Goal: Task Accomplishment & Management: Use online tool/utility

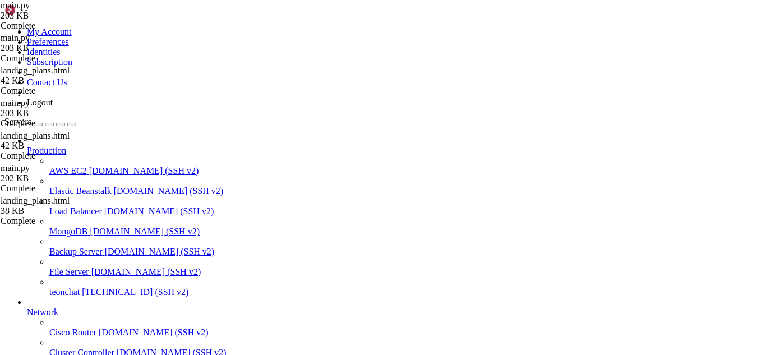
scroll to position [3847, 0]
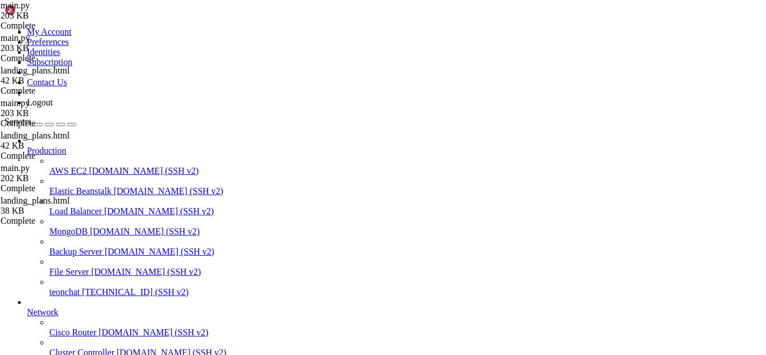
type input "/root/meuapp/flaskmkdir/oficial/app_delivery"
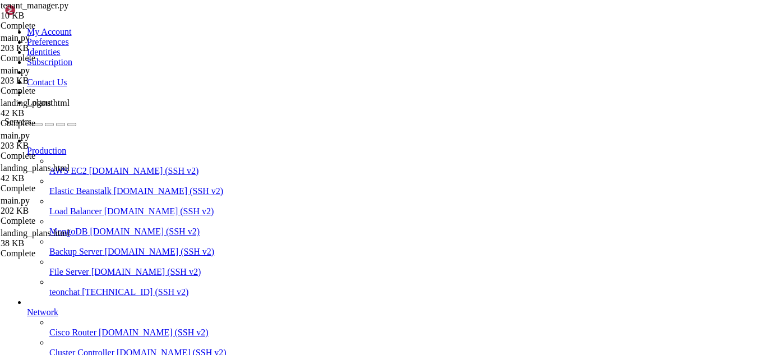
scroll to position [1480, 0]
